Goal: Book appointment/travel/reservation

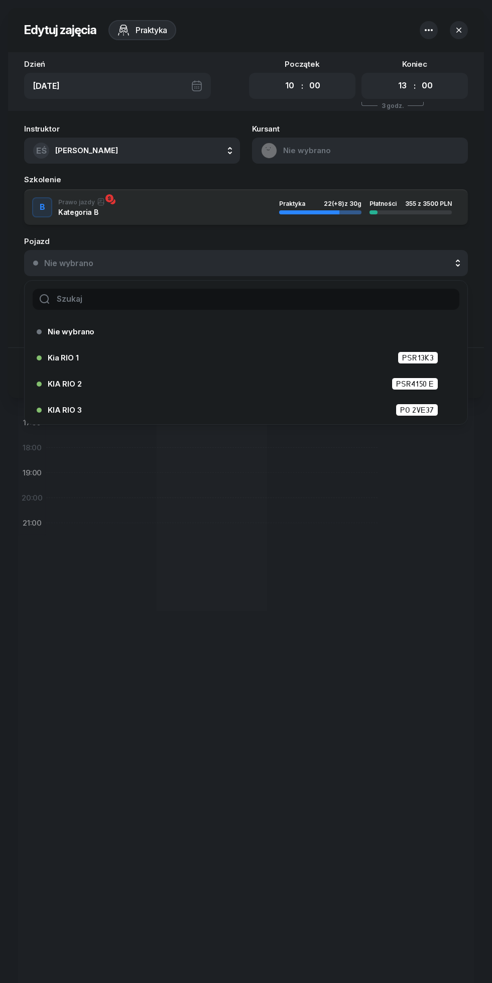
select select "10"
select select "13"
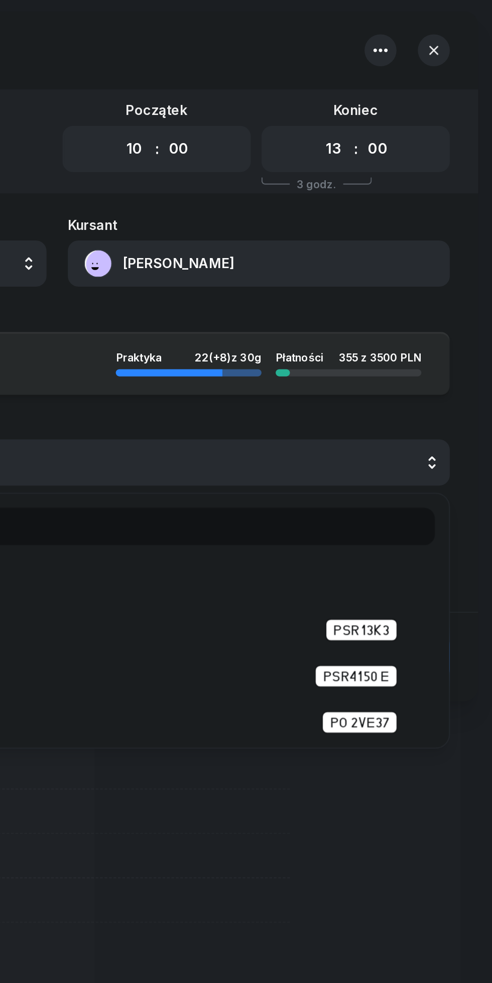
click at [459, 30] on icon "button" at bounding box center [458, 30] width 5 height 5
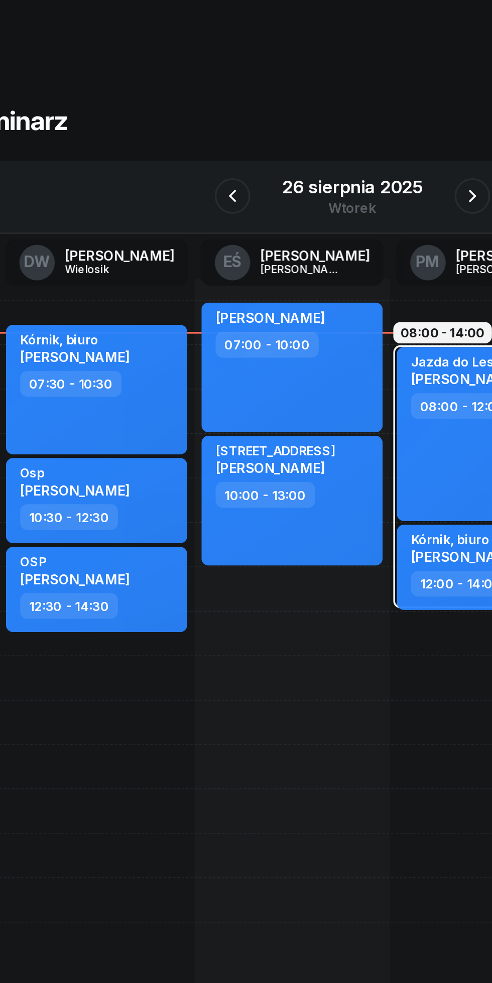
click at [138, 280] on div "Osp [PERSON_NAME]" at bounding box center [102, 276] width 88 height 22
select select "10"
select select "30"
select select "12"
select select "30"
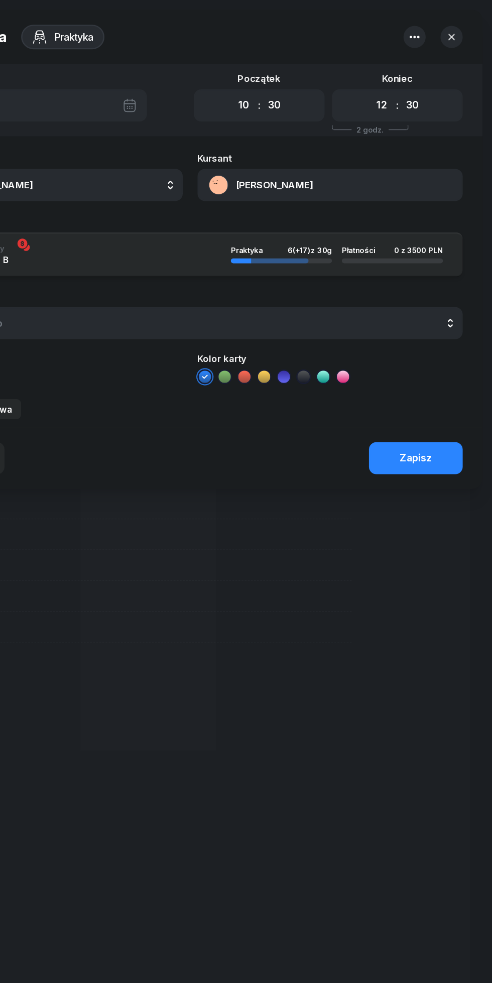
click at [463, 30] on icon "button" at bounding box center [459, 30] width 10 height 10
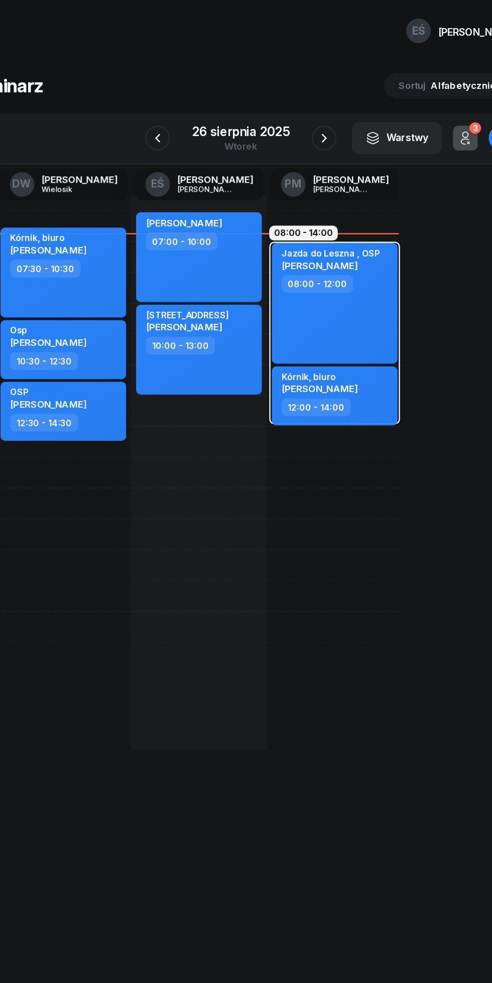
click at [267, 373] on div "[PERSON_NAME] 07:00 - 10:00 Glowna 17, [PERSON_NAME] [PERSON_NAME] 10:00 - 13:0…" at bounding box center [322, 385] width 110 height 452
select select "15"
select select "17"
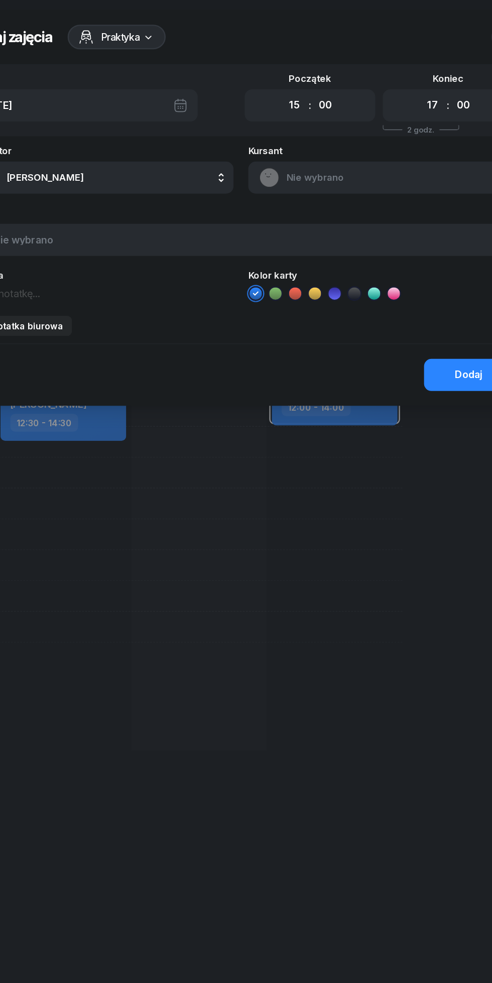
click at [284, 86] on select "00 01 02 03 04 05 06 07 08 09 10 11 12 13 14 15 16 17 18 19 20 21 22 23" at bounding box center [289, 85] width 19 height 21
select select "17"
click at [280, 75] on select "00 01 02 03 04 05 06 07 08 09 10 11 12 13 14 15 16 17 18 19 20 21 22 23" at bounding box center [289, 85] width 19 height 21
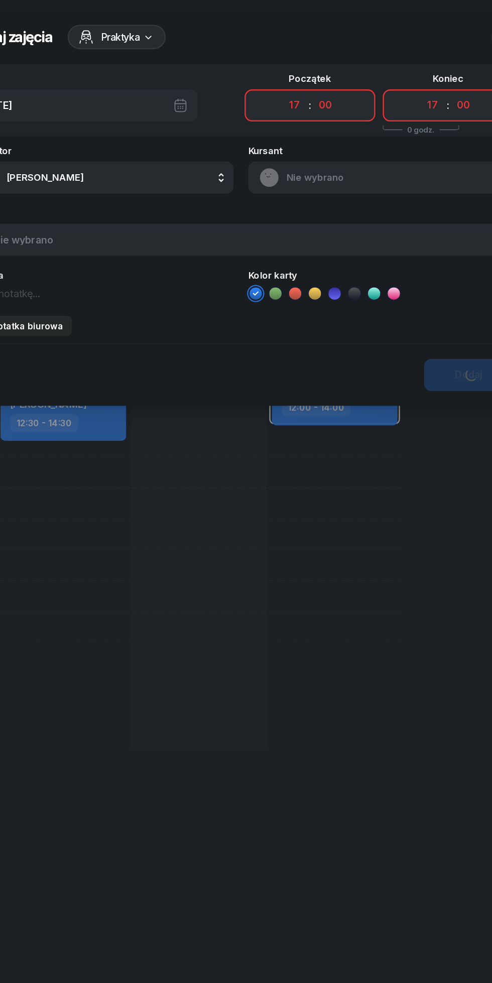
click at [401, 83] on select "00 01 02 03 04 05 06 07 08 09 10 11 12 13 14 15 16 17 18 19 20 21 22 23" at bounding box center [402, 85] width 19 height 21
select select "19"
click at [393, 75] on select "00 01 02 03 04 05 06 07 08 09 10 11 12 13 14 15 16 17 18 19 20 21 22 23" at bounding box center [402, 85] width 19 height 21
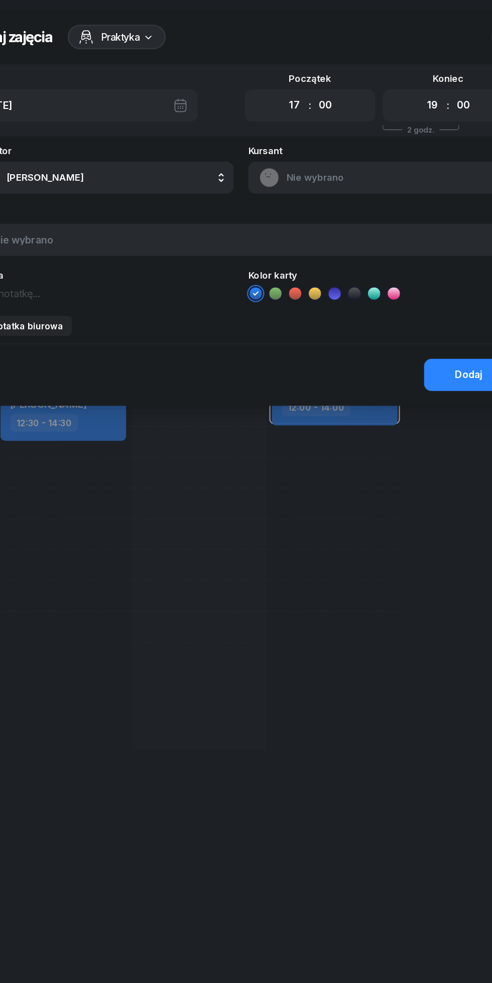
click at [76, 236] on textarea at bounding box center [132, 238] width 216 height 13
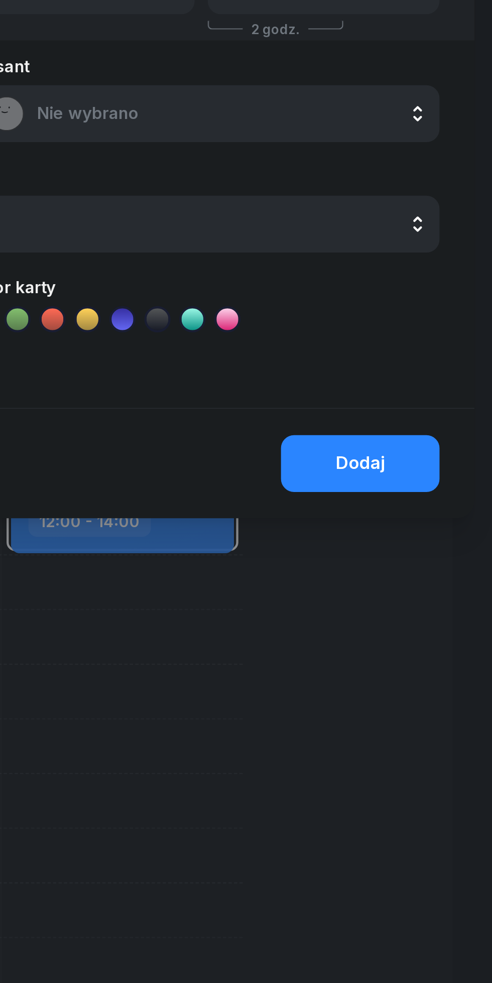
type textarea "Wykłady, egzamin"
click at [432, 297] on button "Dodaj" at bounding box center [431, 305] width 73 height 26
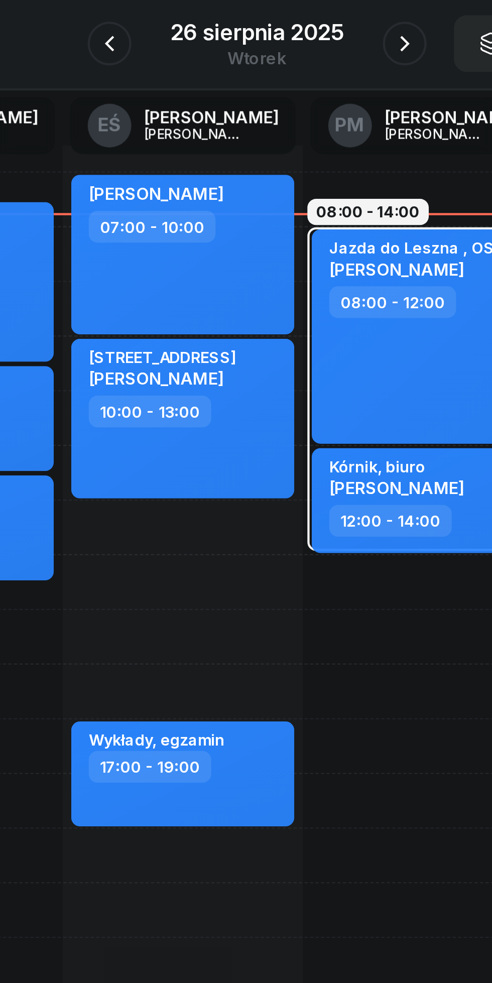
click at [267, 346] on div "[PERSON_NAME] 07:00 - 10:00 Glowna 17, [PERSON_NAME] [PERSON_NAME] 10:00 - 13:0…" at bounding box center [322, 385] width 110 height 452
select select "13"
select select "15"
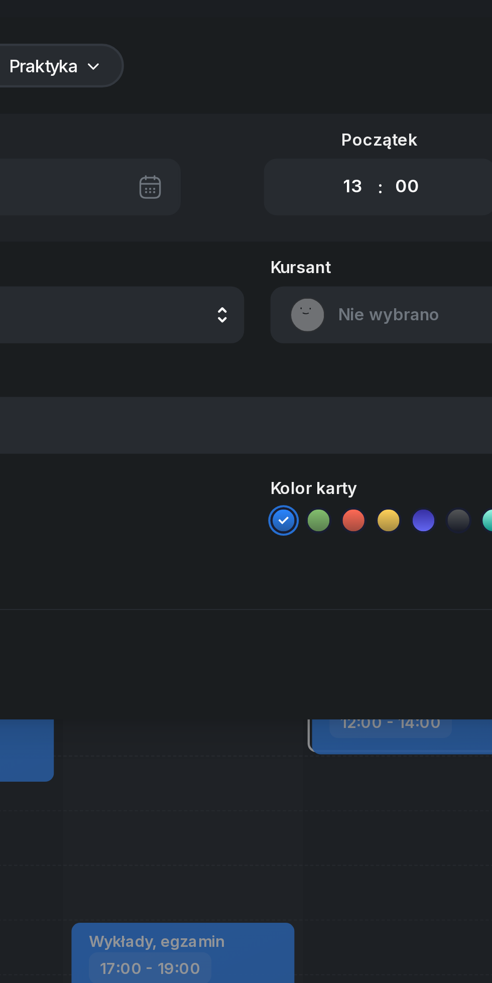
click at [323, 84] on select "00 05 10 15 20 25 30 35 40 45 50 55" at bounding box center [314, 85] width 19 height 21
select select "30"
click at [305, 75] on select "00 05 10 15 20 25 30 35 40 45 50 55" at bounding box center [314, 85] width 19 height 21
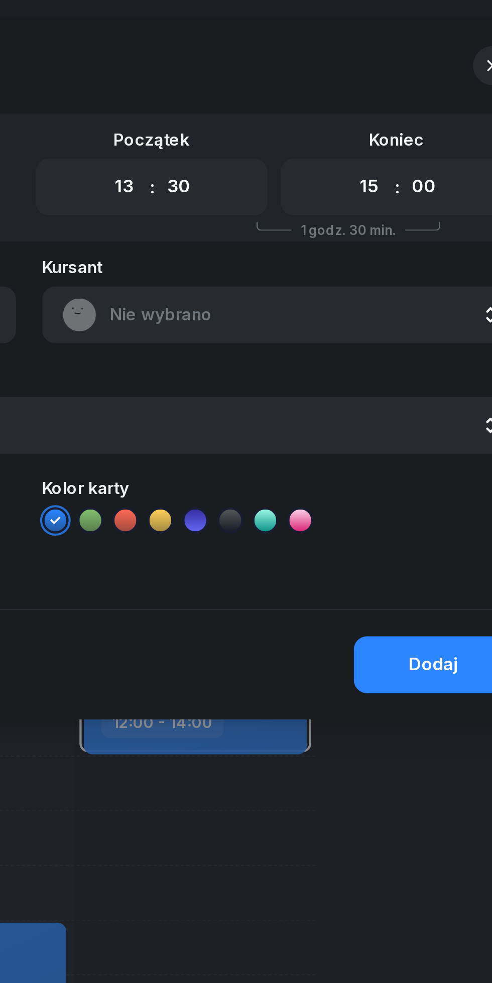
click at [398, 88] on select "00 01 02 03 04 05 06 07 08 09 10 11 12 13 14 15 16 17 18 19 20 21 22 23" at bounding box center [402, 85] width 19 height 21
click at [393, 75] on select "00 01 02 03 04 05 06 07 08 09 10 11 12 13 14 15 16 17 18 19 20 21 22 23" at bounding box center [402, 85] width 19 height 21
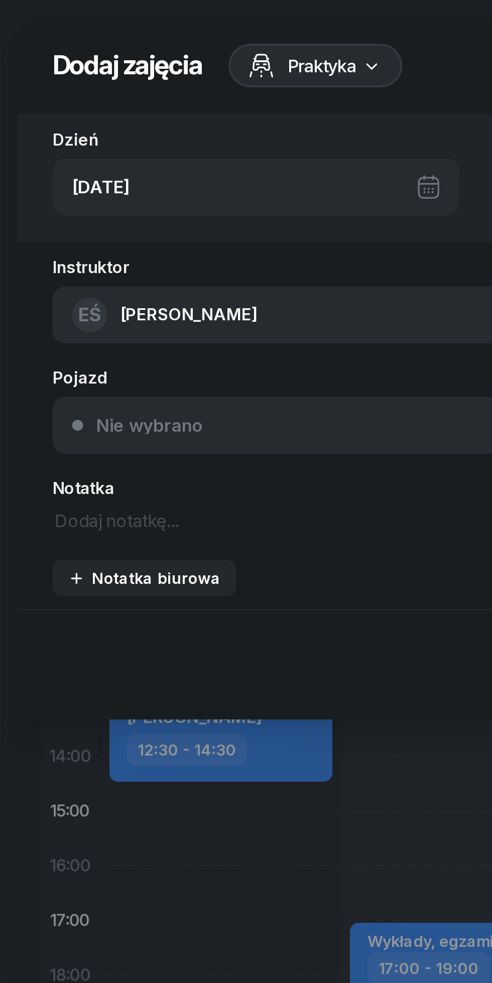
click at [34, 235] on textarea at bounding box center [132, 238] width 216 height 13
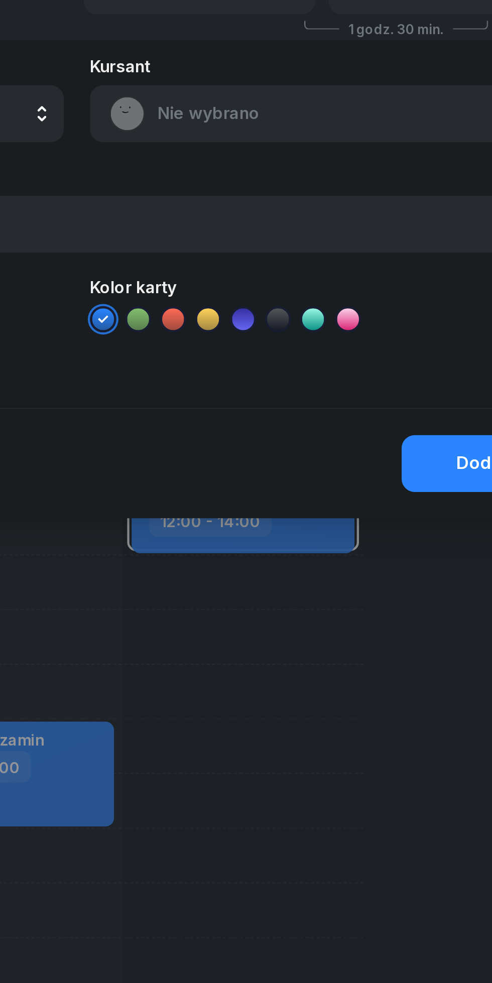
type textarea "Starostwo"
click at [420, 302] on button "Dodaj" at bounding box center [431, 305] width 73 height 26
